Goal: Complete application form

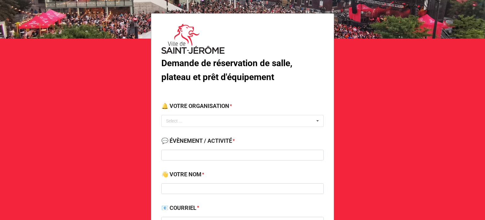
scroll to position [30, 0]
click at [217, 119] on div "Select ... No results found." at bounding box center [242, 120] width 162 height 12
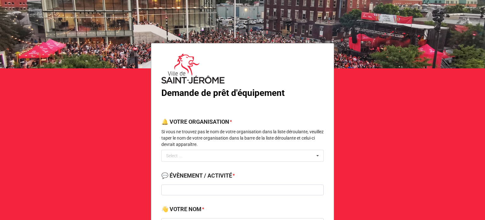
scroll to position [52, 0]
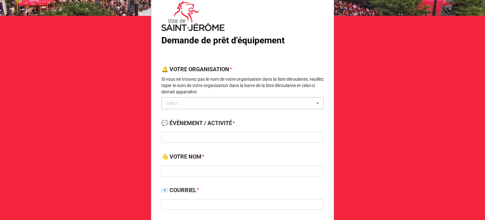
click at [265, 104] on div "Select ... No results found." at bounding box center [242, 103] width 162 height 12
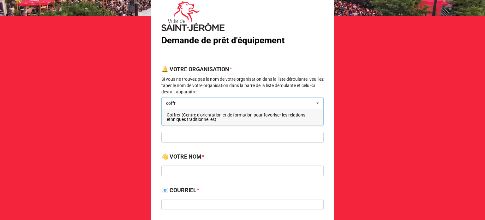
type input "coffr"
click at [201, 121] on span "Coffret (Centre d'orientation et de formation pour favoriser les relations ethn…" at bounding box center [236, 116] width 139 height 9
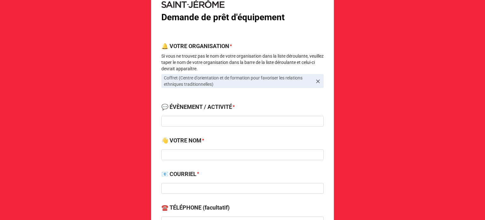
scroll to position [77, 0]
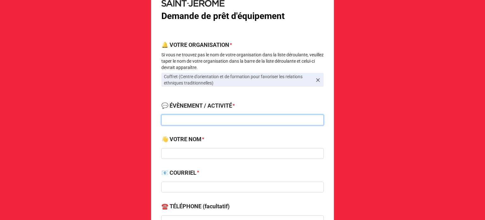
click at [225, 119] on input at bounding box center [242, 119] width 162 height 11
type input "A"
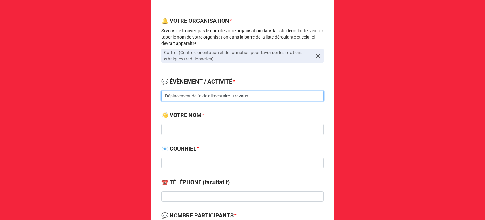
scroll to position [101, 0]
type input "Déplacement de l'aide alimentaire - travaux"
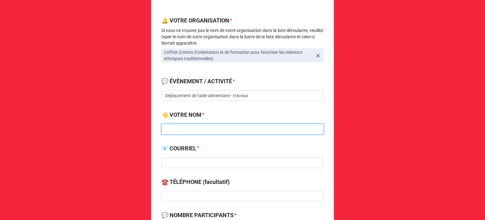
click at [209, 127] on input at bounding box center [242, 129] width 162 height 11
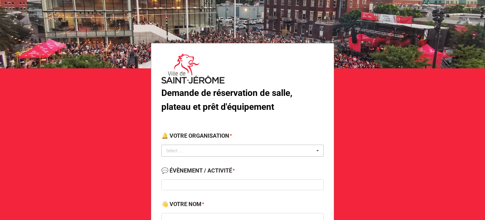
click at [241, 149] on div "Select ... No results found." at bounding box center [242, 150] width 162 height 12
type input "ing"
click at [218, 164] on span "Ville de St-[PERSON_NAME] - Service de l'ingénierie" at bounding box center [216, 162] width 98 height 5
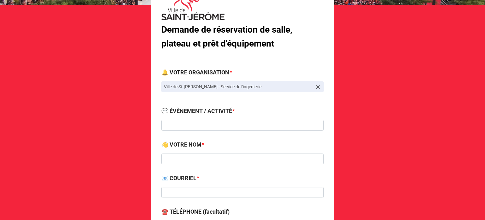
scroll to position [64, 0]
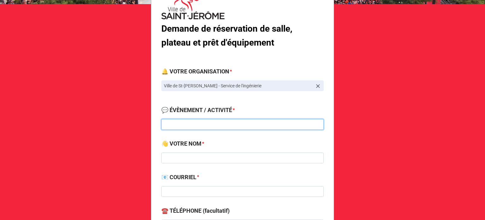
click at [211, 120] on input at bounding box center [242, 124] width 162 height 11
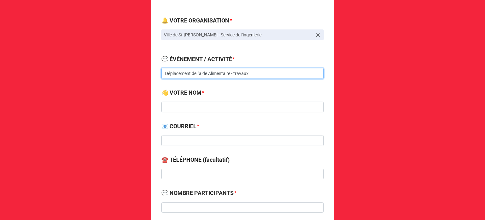
scroll to position [116, 0]
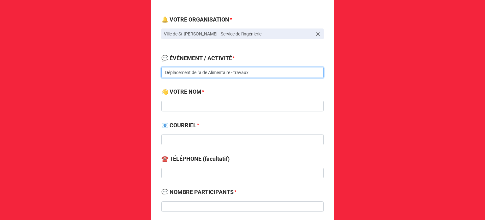
type input "Déplacement de l'aide Alimentaire - travaux"
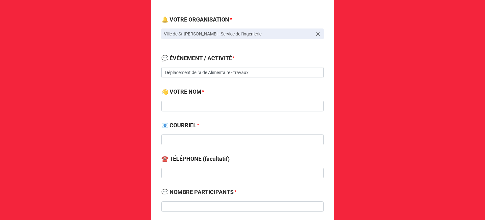
click at [203, 111] on div "👋 VOTRE NOM *" at bounding box center [242, 101] width 162 height 28
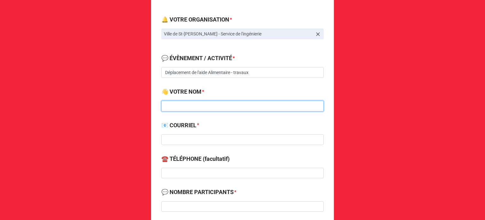
click at [200, 107] on input at bounding box center [242, 105] width 162 height 11
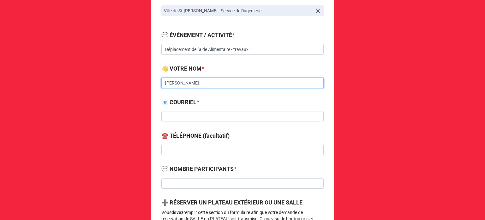
scroll to position [140, 0]
type input "[PERSON_NAME]"
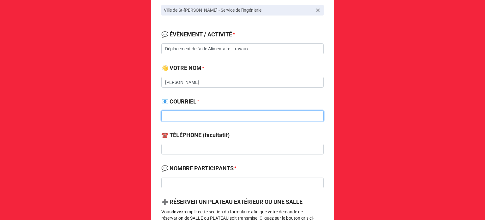
click at [191, 119] on input at bounding box center [242, 115] width 162 height 11
type input "[EMAIL_ADDRESS][DOMAIN_NAME]"
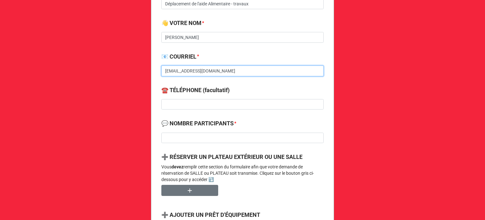
scroll to position [195, 0]
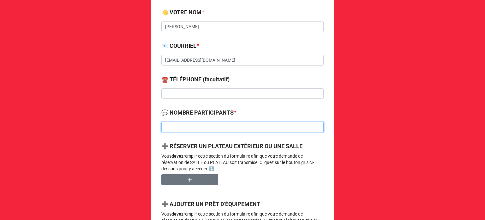
click at [223, 122] on input at bounding box center [242, 127] width 162 height 11
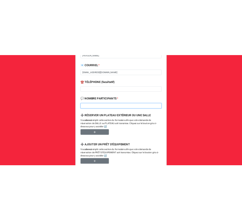
scroll to position [222, 0]
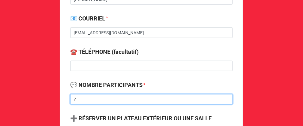
type input "?"
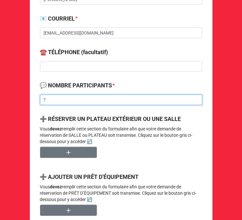
click at [63, 98] on input "?" at bounding box center [121, 99] width 162 height 11
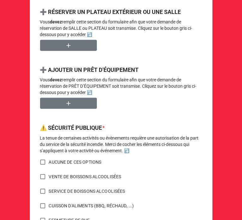
scroll to position [330, 0]
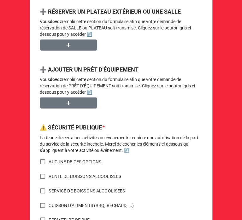
type input "200"
click at [40, 161] on input "AUCUNE DE CES OPTIONS" at bounding box center [43, 161] width 12 height 12
checkbox input "true"
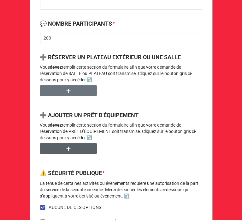
scroll to position [283, 0]
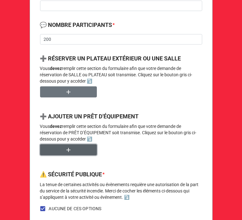
click at [65, 150] on icon "button" at bounding box center [68, 149] width 7 height 7
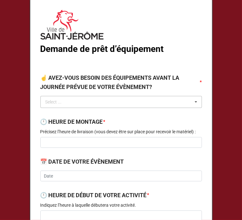
scroll to position [30, 0]
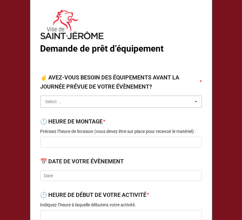
click at [75, 100] on input "text" at bounding box center [121, 101] width 161 height 11
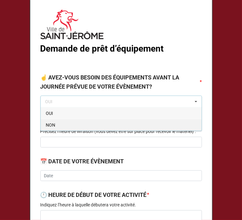
click at [58, 125] on div "NON" at bounding box center [121, 125] width 161 height 12
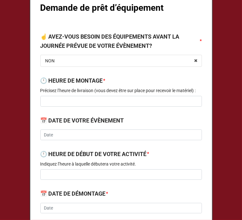
scroll to position [71, 0]
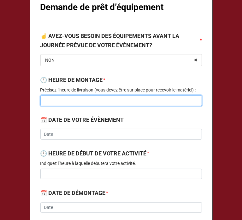
click at [70, 102] on input at bounding box center [121, 100] width 162 height 11
type input "8h00"
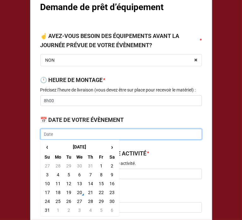
click at [74, 132] on input "text" at bounding box center [121, 134] width 162 height 11
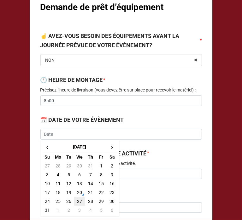
click at [80, 198] on td "27" at bounding box center [79, 201] width 11 height 9
type input "[DATE]"
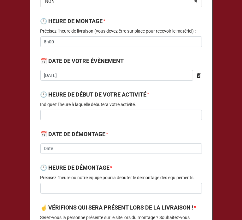
scroll to position [131, 0]
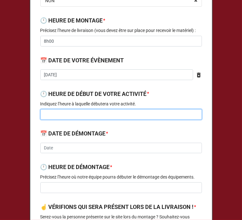
click at [112, 116] on input at bounding box center [121, 114] width 162 height 11
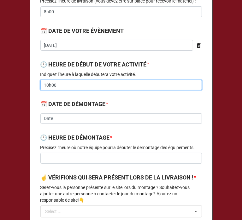
scroll to position [161, 0]
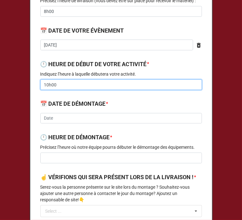
type input "10h00"
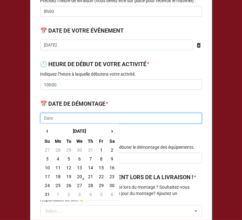
click at [56, 119] on input "text" at bounding box center [121, 118] width 162 height 11
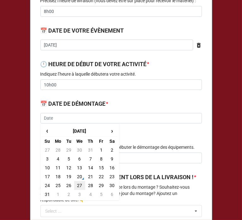
click at [76, 187] on td "27" at bounding box center [79, 185] width 11 height 9
type input "[DATE]"
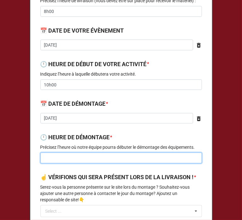
click at [118, 156] on input at bounding box center [121, 157] width 162 height 11
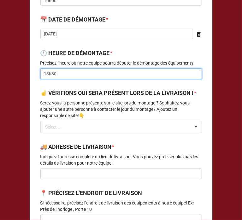
scroll to position [245, 0]
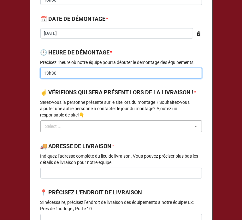
type input "13h30"
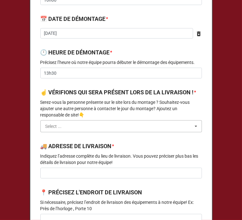
click at [63, 132] on input "text" at bounding box center [121, 125] width 161 height 11
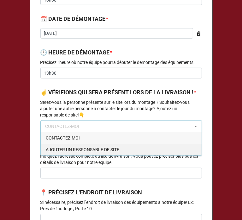
click at [72, 152] on span "AJOUTER UN RESPONSABLE DE SITE" at bounding box center [83, 149] width 74 height 5
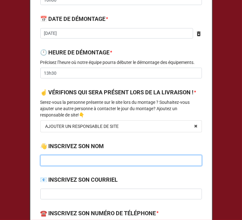
click at [82, 164] on input at bounding box center [121, 160] width 162 height 11
click at [65, 166] on input at bounding box center [121, 160] width 162 height 11
paste input "[PERSON_NAME]"
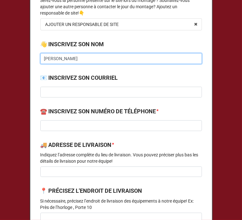
scroll to position [349, 0]
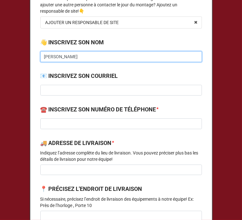
type input "[PERSON_NAME]"
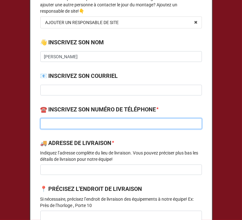
click at [59, 129] on input at bounding box center [121, 123] width 162 height 11
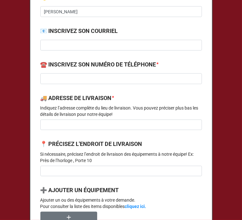
scroll to position [367, 0]
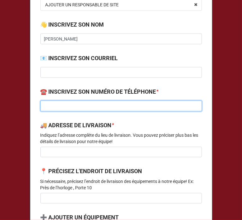
click at [64, 111] on input at bounding box center [121, 105] width 162 height 11
paste input "[PHONE_NUMBER]"
type input "[PHONE_NUMBER]"
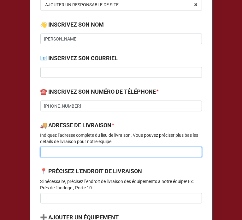
click at [88, 157] on input at bounding box center [121, 152] width 162 height 11
paste input "Le Book Humanitaire"
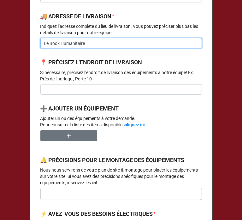
scroll to position [488, 0]
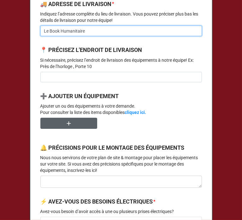
type input "Le Book Humanitaire"
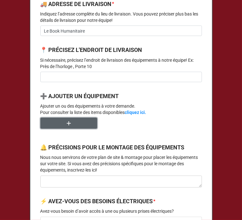
click at [83, 129] on button "button" at bounding box center [68, 123] width 57 height 11
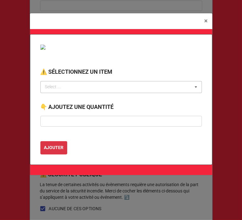
click at [69, 87] on div "Select ..." at bounding box center [57, 86] width 27 height 7
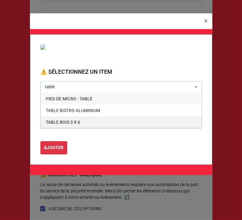
type input "table"
click at [64, 119] on span "TABLE BOIS 3 X 6" at bounding box center [63, 121] width 34 height 5
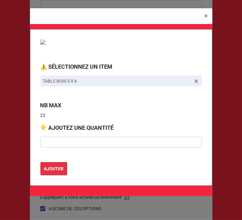
click at [197, 80] on icon at bounding box center [196, 81] width 6 height 6
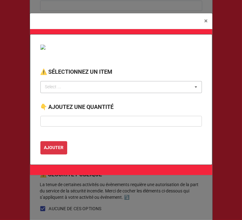
click at [44, 87] on div "Select ..." at bounding box center [57, 86] width 27 height 7
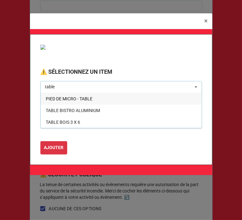
type input "table"
click at [94, 134] on span "TABLE PLASTIQUE PLIANTE 3 X 6" at bounding box center [79, 133] width 66 height 5
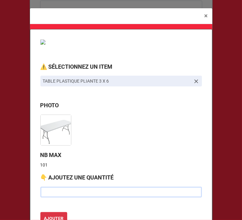
click at [54, 191] on input "text" at bounding box center [121, 191] width 162 height 11
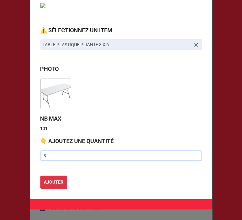
scroll to position [43, 0]
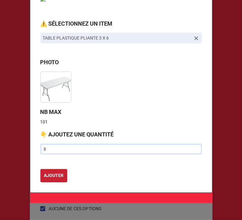
type input "8"
click at [50, 175] on b "AJOUTER" at bounding box center [54, 175] width 20 height 7
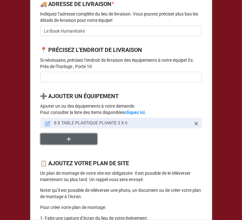
click at [66, 144] on button "button" at bounding box center [68, 138] width 57 height 11
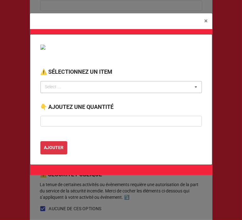
click at [67, 83] on div "Select ..." at bounding box center [57, 86] width 27 height 7
type input "chaise"
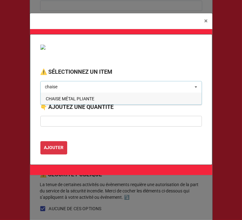
click at [64, 97] on span "CHAISE MÉTAL PLIANTE" at bounding box center [70, 98] width 49 height 5
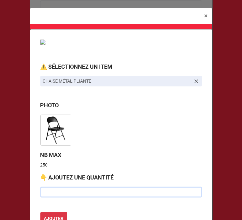
click at [49, 190] on input "text" at bounding box center [121, 191] width 162 height 11
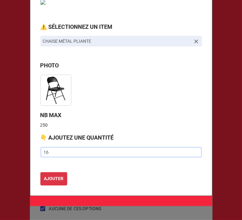
scroll to position [40, 0]
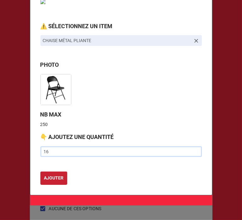
type input "16"
click at [50, 175] on b "AJOUTER" at bounding box center [54, 177] width 20 height 7
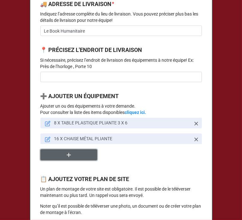
click at [74, 160] on button "button" at bounding box center [68, 154] width 57 height 11
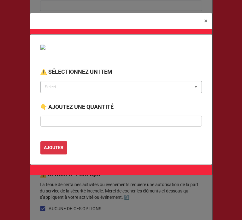
click at [110, 83] on div "Select ... No results found." at bounding box center [121, 87] width 162 height 12
type input "é"
type input "q"
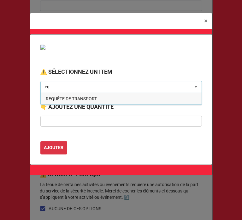
type input "e"
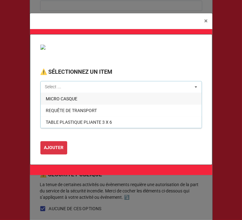
scroll to position [546, 0]
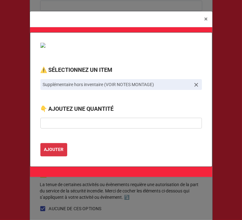
scroll to position [0, 0]
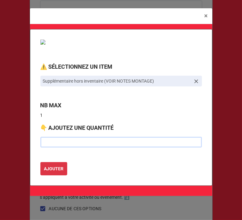
click at [86, 144] on input "text" at bounding box center [121, 142] width 162 height 11
type input "1"
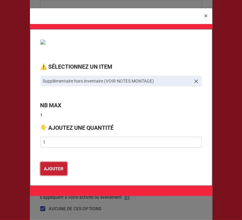
click at [48, 168] on b "AJOUTER" at bounding box center [54, 168] width 20 height 7
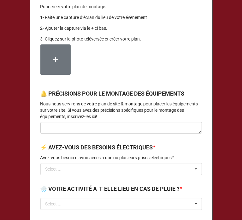
scroll to position [720, 0]
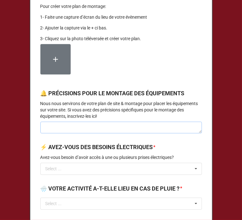
click at [97, 133] on textarea at bounding box center [121, 127] width 162 height 12
type textarea "x"
type textarea "4"
type textarea "x"
type textarea "M"
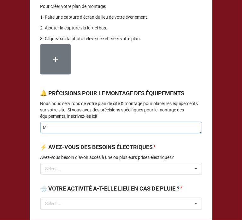
type textarea "x"
type textarea "Ma"
type textarea "x"
type textarea "Maté"
type textarea "x"
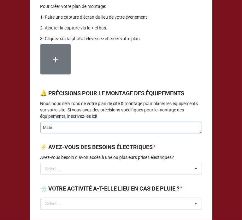
type textarea "Matér"
type textarea "x"
type textarea "Matéri"
type textarea "x"
type textarea "Matérie"
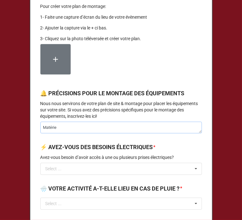
type textarea "x"
type textarea "Matériel"
type textarea "x"
type textarea "Matériel"
type textarea "x"
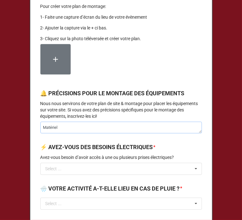
type textarea "Matériel s"
type textarea "x"
type textarea "Matériel su"
type textarea "x"
type textarea "Matériel sup"
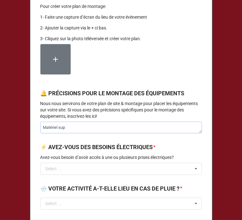
type textarea "x"
type textarea "Matériel supp"
type textarea "x"
type textarea "Matériel suppl"
type textarea "x"
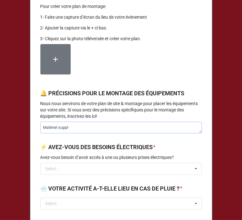
type textarea "Matériel supplé"
type textarea "x"
type textarea "Matériel supplém"
type textarea "x"
type textarea "Matériel supplémen"
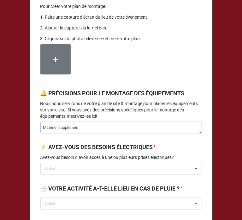
type textarea "x"
type textarea "Matériel supplément"
type textarea "x"
type textarea "Matériel supplémenta"
type textarea "x"
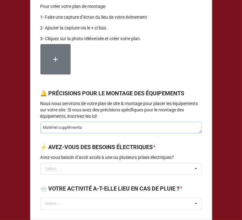
type textarea "Matériel supplémentai"
type textarea "x"
type textarea "Matériel supplémentair"
type textarea "x"
type textarea "Matériel supplémentaire"
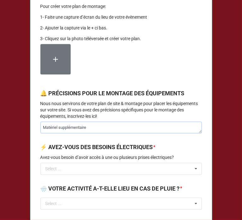
type textarea "x"
type textarea "Matériel supplémentaire"
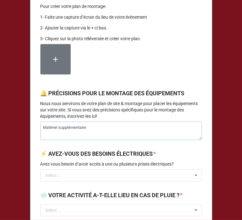
type textarea "x"
type textarea "Matériel supplémentaire -"
type textarea "x"
type textarea "Matériel supplémentaire -"
type textarea "x"
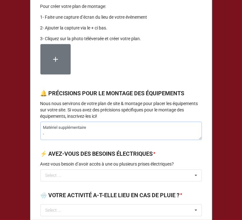
type textarea "Matériel supplémentaire - 4"
type textarea "x"
type textarea "Matériel supplémentaire - 4"
type textarea "x"
type textarea "Matériel supplémentaire - 4 c"
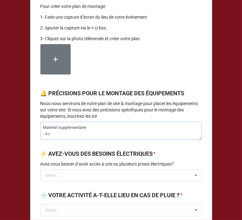
type textarea "x"
type textarea "Matériel supplémentaire - 4 ch"
type textarea "x"
type textarea "Matériel supplémentaire - 4 cha"
type textarea "x"
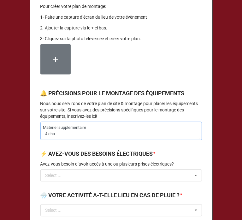
type textarea "Matériel supplémentaire - 4 chap"
type textarea "x"
type textarea "Matériel supplémentaire - 4 chapi"
type textarea "x"
type textarea "Matériel supplémentaire - 4 chapiy"
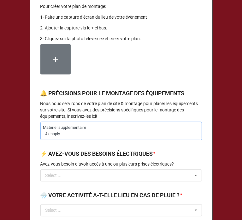
type textarea "x"
type textarea "Matériel supplémentaire - 4 chapi"
type textarea "x"
type textarea "Matériel supplémentaire - 4 chapit"
type textarea "x"
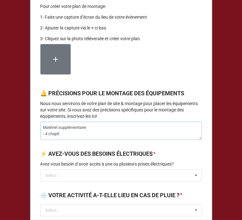
type textarea "Matériel supplémentaire - 4 chapite"
type textarea "x"
type textarea "Matériel supplémentaire - 4 chapiteau"
type textarea "x"
type textarea "Matériel supplémentaire - 4 chapiteaux"
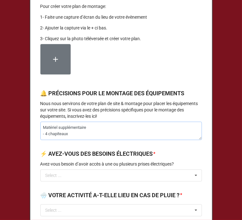
type textarea "x"
type textarea "Matériel supplémentaire - 4 chapiteaux"
type textarea "x"
type textarea "Matériel supplémentaire - 4 chapiteaux n"
type textarea "x"
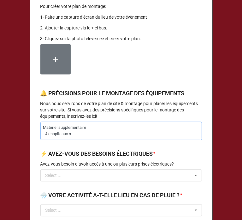
type textarea "Matériel supplémentaire - 4 chapiteaux no"
type textarea "x"
type textarea "Matériel supplémentaire - 4 chapiteaux noi"
type textarea "x"
type textarea "Matériel supplémentaire - 4 chapiteaux noir"
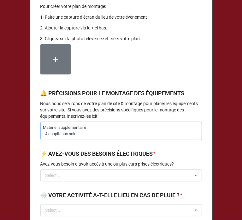
type textarea "x"
type textarea "Matériel supplémentaire - 4 chapiteaux noirs"
type textarea "x"
type textarea "Matériel supplémentaire - 4 chapiteaux noirs"
type textarea "x"
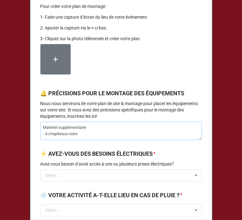
type textarea "Matériel supplémentaire - 4 chapiteaux noirs ""
type textarea "x"
type textarea "Matériel supplémentaire - 4 chapiteaux noirs "N"
type textarea "x"
type textarea "Matériel supplémentaire - 4 chapiteaux noirs "No"
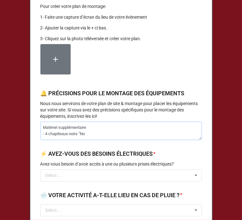
type textarea "x"
type textarea "Matériel supplémentaire - 4 chapiteaux noirs "No"
type textarea "x"
type textarea "Matériel supplémentaire - 4 chapiteaux noirs "No m"
type textarea "x"
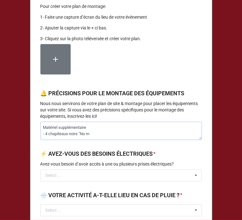
type textarea "Matériel supplémentaire - 4 chapiteaux noirs "No ma"
type textarea "x"
type textarea "Matériel supplémentaire - 4 chapiteaux noirs "No m"
type textarea "x"
type textarea "Matériel supplémentaire - 4 chapiteaux noirs "No"
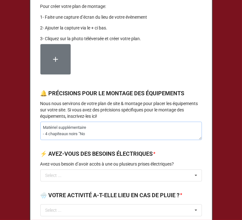
type textarea "x"
type textarea "Matériel supplémentaire - 4 chapiteaux noirs "No n"
type textarea "x"
type textarea "Matériel supplémentaire - 4 chapiteaux noirs "No nam"
type textarea "x"
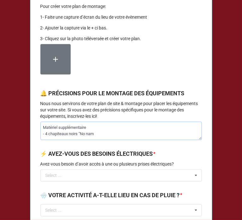
type textarea "Matériel supplémentaire - 4 chapiteaux noirs "No name"
type textarea "x"
type textarea "Matériel supplémentaire - 4 chapiteaux noirs "No name""
type textarea "x"
type textarea "Matériel supplémentaire - 4 chapiteaux noirs "No name""
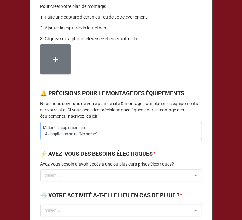
type textarea "x"
type textarea "Matériel supplémentaire - 4 chapiteaux noirs "No name" a"
type textarea "x"
type textarea "Matériel supplémentaire - 4 chapiteaux noirs "No name" av"
type textarea "x"
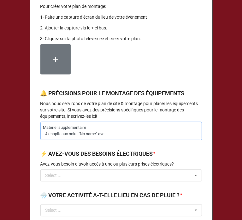
type textarea "Matériel supplémentaire - 4 chapiteaux noirs "No name" avec"
type textarea "x"
type textarea "Matériel supplémentaire - 4 chapiteaux noirs "No name" avec"
type textarea "x"
type textarea "Matériel supplémentaire - 4 chapiteaux noirs "No name" avec 4"
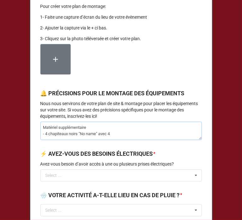
type textarea "x"
type textarea "Matériel supplémentaire - 4 chapiteaux noirs "No name" avec"
type textarea "x"
type textarea "Matériel supplémentaire - 4 chapiteaux noirs "No name" avec 1"
type textarea "x"
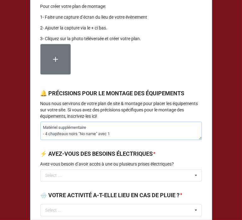
type textarea "Matériel supplémentaire - 4 chapiteaux noirs "No name" avec 16"
type textarea "x"
type textarea "Matériel supplémentaire - 4 chapiteaux noirs "No name" avec 16"
type textarea "x"
type textarea "Matériel supplémentaire - 4 chapiteaux noirs "No name" avec 16 p"
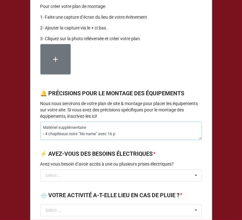
type textarea "x"
type textarea "Matériel supplémentaire - 4 chapiteaux noirs "No name" avec 16 pe"
type textarea "x"
type textarea "Matériel supplémentaire - 4 chapiteaux noirs "No name" avec 16 pes"
type textarea "x"
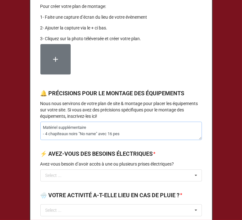
type textarea "Matériel supplémentaire - 4 chapiteaux noirs "No name" avec 16 pesé"
type textarea "x"
type textarea "Matériel supplémentaire - 4 chapiteaux noirs "No name" avec 16 pesée"
type textarea "x"
type textarea "Matériel supplémentaire - 4 chapiteaux noirs "No name" avec 16 pesées"
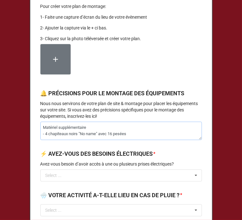
type textarea "x"
type textarea "Matériel supplémentaire - 4 chapiteaux noirs "No name" avec 16 pesées."
type textarea "x"
type textarea "Matériel supplémentaire - 4 chapiteaux noirs "No name" avec 16 pesées."
type textarea "x"
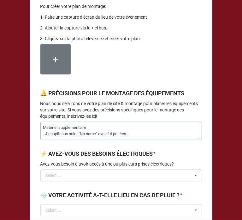
type textarea "Matériel supplémentaire - 4 chapiteaux noirs "No name" avec 16 pesées."
type textarea "x"
type textarea "Matériel supplémentaire - 4 chapiteaux noirs "No name" avec 16 pesées"
type textarea "x"
type textarea "Matériel supplémentaire - 4 chapiteaux noirs "No name" avec 16 pesées"
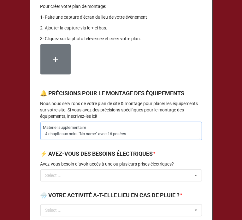
type textarea "x"
type textarea "Matériel supplémentaire - 4 chapiteaux noirs "No name" avec 16 pesées et"
type textarea "x"
type textarea "Matériel supplémentaire - 4 chapiteaux noirs "No name" avec 16 pesées et"
type textarea "x"
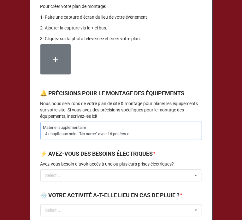
type textarea "Matériel supplémentaire - 4 chapiteaux noirs "No name" avec 16 pesées et e"
type textarea "x"
type textarea "Matériel supplémentaire - 4 chapiteaux noirs "No name" avec 16 pesées et"
type textarea "x"
type textarea "Matériel supplémentaire - 4 chapiteaux noirs "No name" avec 16 pesées et i"
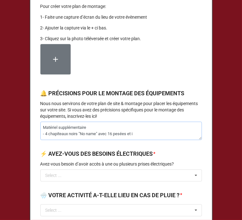
type textarea "x"
type textarea "Matériel supplémentaire - 4 chapiteaux noirs "No name" avec 16 pesées et in"
type textarea "x"
type textarea "Matériel supplémentaire - 4 chapiteaux noirs "No name" avec 16 pesées et i"
type textarea "x"
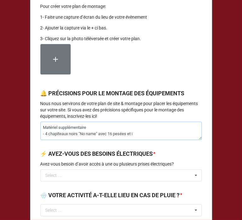
type textarea "Matériel supplémentaire - 4 chapiteaux noirs "No name" avec 16 pesées et"
type textarea "x"
type textarea "Matériel supplémentaire - 4 chapiteaux noirs "No name" avec 16 pesées et e"
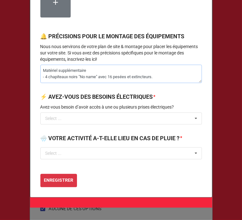
scroll to position [777, 0]
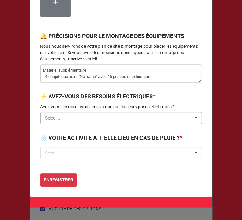
click at [102, 124] on input "text" at bounding box center [121, 117] width 161 height 11
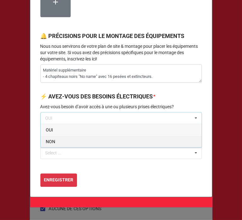
click at [66, 147] on div "NON" at bounding box center [121, 141] width 161 height 12
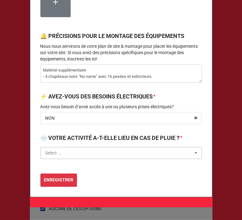
click at [66, 158] on input "text" at bounding box center [121, 152] width 161 height 11
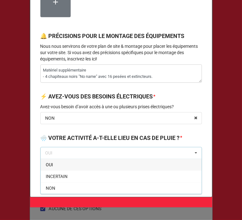
click at [61, 170] on div "OUI" at bounding box center [121, 164] width 161 height 12
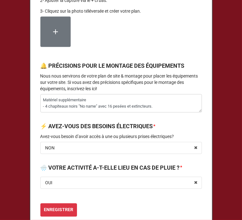
scroll to position [747, 0]
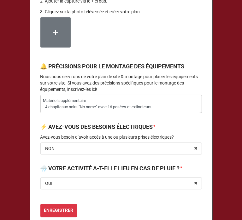
click at [56, 35] on label at bounding box center [55, 32] width 30 height 30
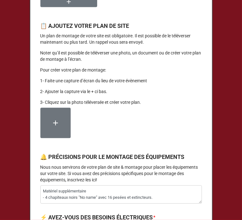
scroll to position [655, 0]
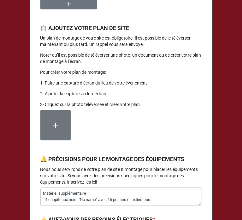
click at [54, 129] on icon at bounding box center [56, 125] width 8 height 8
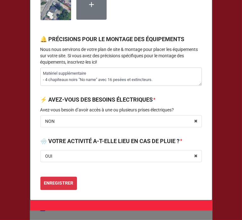
scroll to position [813, 0]
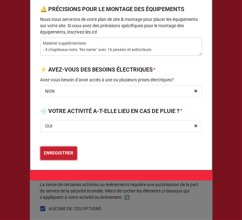
click at [58, 153] on b "ENREGISTRER" at bounding box center [58, 152] width 29 height 7
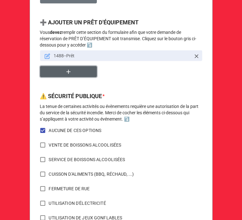
scroll to position [490, 0]
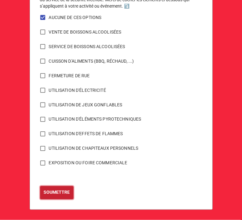
click at [52, 195] on b "SOUMETTRE" at bounding box center [57, 192] width 26 height 7
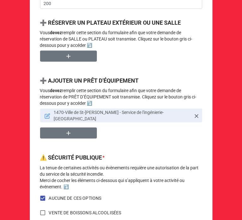
scroll to position [337, 0]
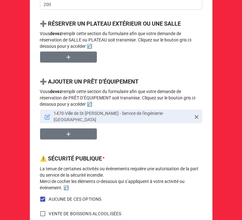
click at [46, 115] on icon at bounding box center [48, 117] width 6 height 6
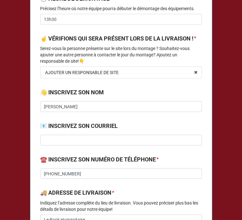
scroll to position [333, 0]
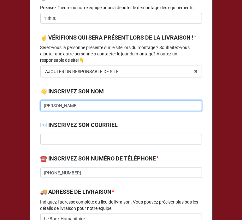
click at [75, 111] on input "Carolane Chantigny" at bounding box center [121, 105] width 162 height 11
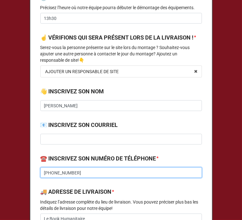
click at [70, 178] on input "(450) 820-1703" at bounding box center [121, 172] width 162 height 11
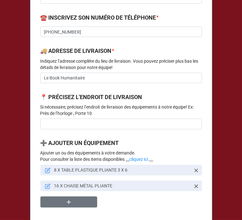
scroll to position [475, 0]
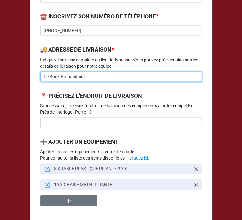
click at [93, 82] on input "Le Book Humanitaire" at bounding box center [121, 76] width 162 height 11
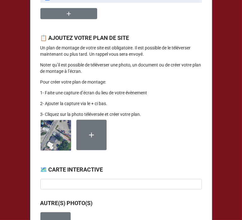
scroll to position [672, 0]
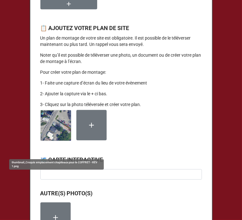
click at [46, 130] on img at bounding box center [56, 125] width 30 height 30
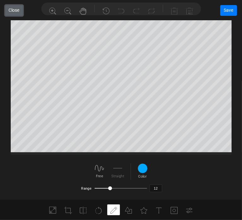
click at [17, 11] on button "Close" at bounding box center [14, 10] width 18 height 11
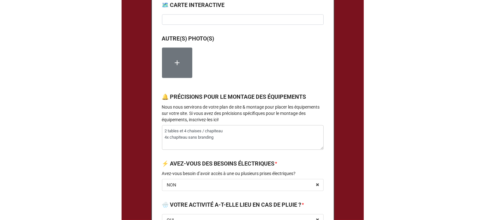
scroll to position [828, 0]
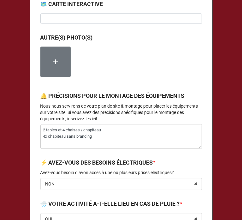
type textarea "x"
